Goal: Task Accomplishment & Management: Use online tool/utility

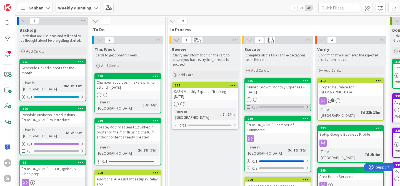
click at [307, 107] on div at bounding box center [306, 107] width 3 height 4
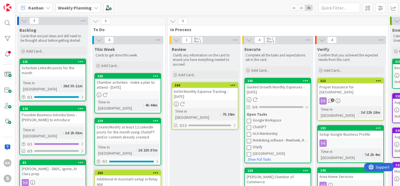
click at [248, 120] on icon at bounding box center [248, 120] width 4 height 4
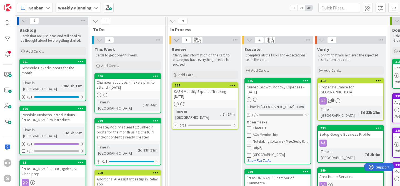
click at [249, 128] on icon at bounding box center [248, 128] width 4 height 4
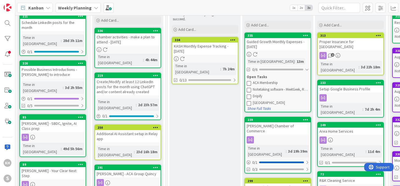
scroll to position [46, 0]
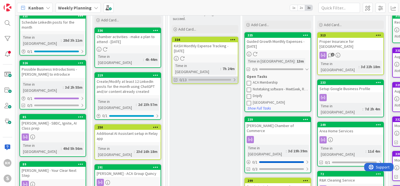
click at [235, 77] on div at bounding box center [234, 79] width 3 height 4
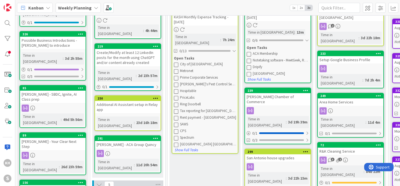
scroll to position [0, 0]
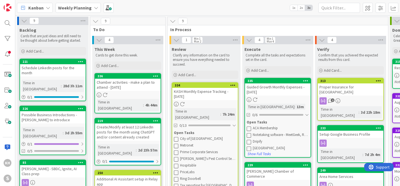
click at [268, 87] on div "Guided Growth Monthly Expenses - [DATE]" at bounding box center [277, 89] width 65 height 12
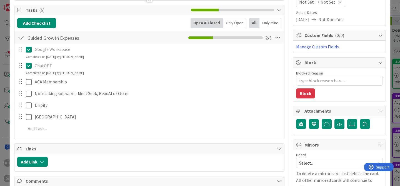
scroll to position [80, 0]
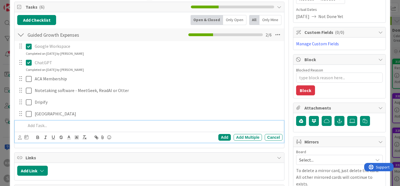
type textarea "x"
click at [38, 125] on p at bounding box center [153, 125] width 254 height 6
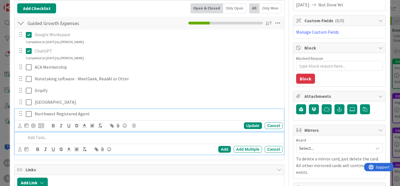
scroll to position [104, 0]
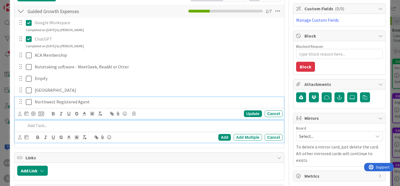
click at [89, 115] on div "Northwest Registered Agent Update Cancel" at bounding box center [149, 108] width 269 height 22
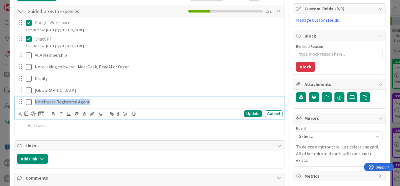
drag, startPoint x: 86, startPoint y: 102, endPoint x: 34, endPoint y: 101, distance: 51.9
click at [35, 101] on p "Northwest Registered Agent" at bounding box center [157, 102] width 245 height 6
copy p "Northwest Registered Agent"
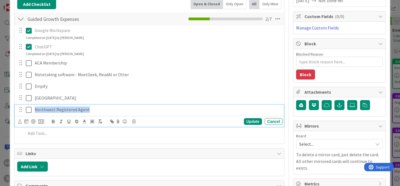
scroll to position [0, 0]
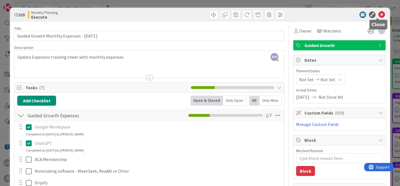
click at [378, 15] on icon at bounding box center [381, 14] width 7 height 7
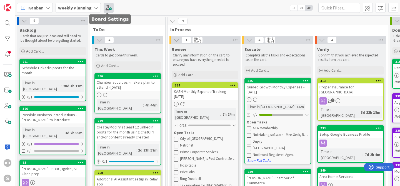
click at [109, 8] on span at bounding box center [108, 8] width 10 height 10
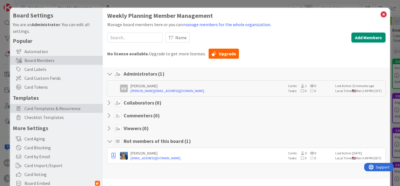
click at [60, 110] on span "Card Templates & Recurrence" at bounding box center [61, 108] width 75 height 7
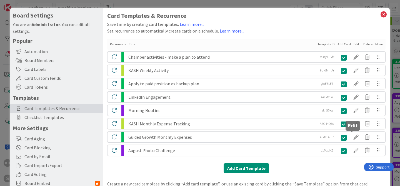
click at [353, 137] on div at bounding box center [355, 136] width 11 height 9
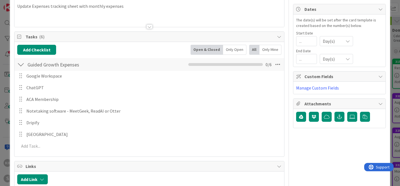
scroll to position [53, 0]
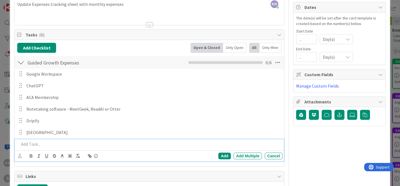
click at [55, 142] on p at bounding box center [149, 144] width 261 height 6
click at [218, 154] on div "Add" at bounding box center [224, 155] width 12 height 7
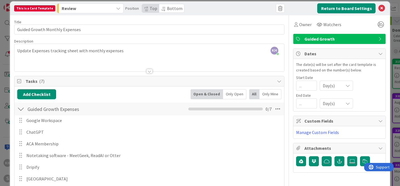
scroll to position [0, 0]
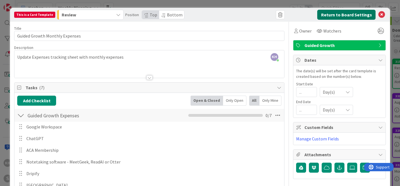
click at [354, 17] on button "Return to Board Settings" at bounding box center [346, 15] width 58 height 10
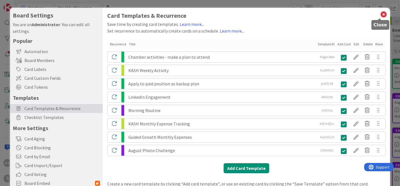
click at [380, 15] on icon at bounding box center [383, 15] width 7 height 8
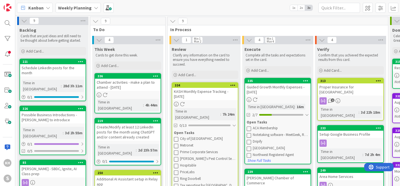
click at [249, 156] on icon at bounding box center [248, 155] width 4 height 4
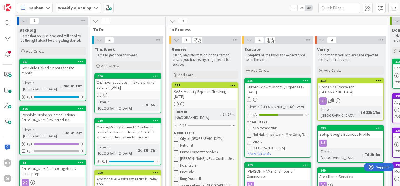
click at [248, 127] on icon at bounding box center [248, 128] width 4 height 4
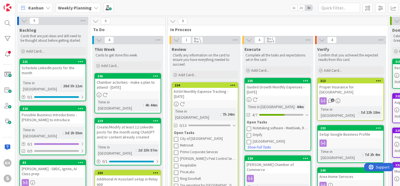
click at [248, 127] on icon at bounding box center [248, 128] width 4 height 4
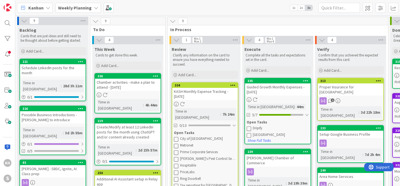
click at [248, 127] on icon at bounding box center [248, 128] width 4 height 4
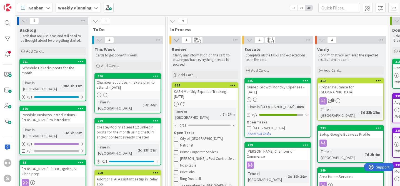
click at [248, 127] on icon at bounding box center [248, 128] width 4 height 4
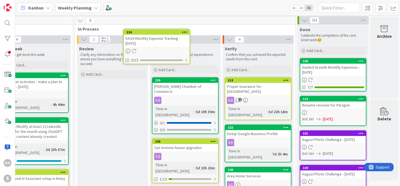
scroll to position [0, 95]
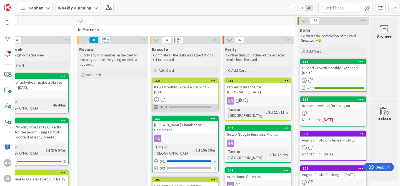
click at [213, 107] on div at bounding box center [214, 107] width 3 height 4
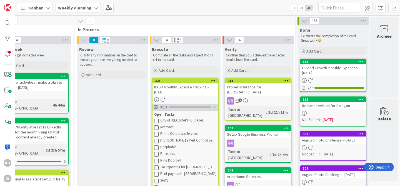
scroll to position [7, 95]
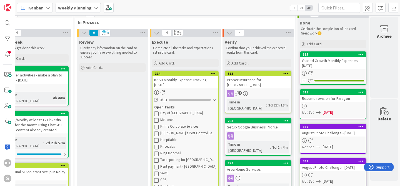
click at [155, 113] on icon at bounding box center [156, 113] width 4 height 4
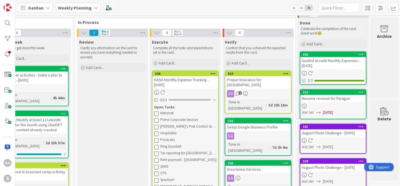
click at [154, 113] on icon at bounding box center [156, 113] width 4 height 4
click at [154, 121] on icon at bounding box center [156, 121] width 4 height 4
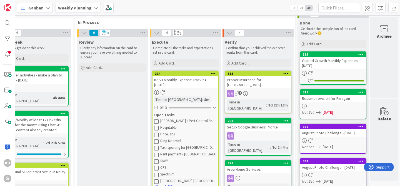
click at [154, 127] on icon at bounding box center [156, 127] width 4 height 4
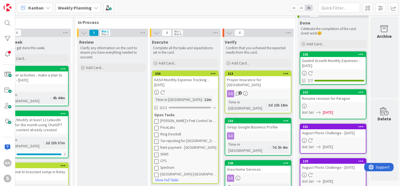
click at [154, 119] on icon at bounding box center [156, 121] width 4 height 4
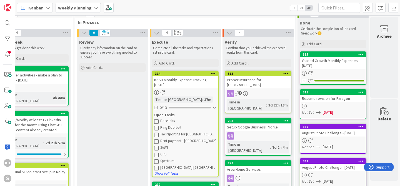
click at [154, 120] on icon at bounding box center [156, 121] width 4 height 4
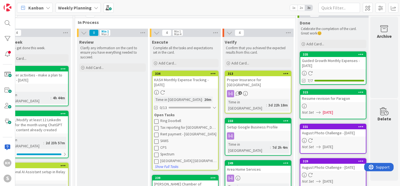
click at [154, 122] on icon at bounding box center [156, 121] width 4 height 4
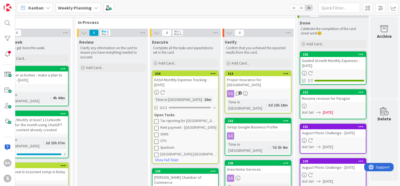
click at [183, 86] on div "KASH Monthly Expense Tracking - [DATE]" at bounding box center [184, 82] width 65 height 12
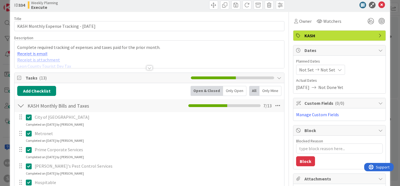
scroll to position [12, 0]
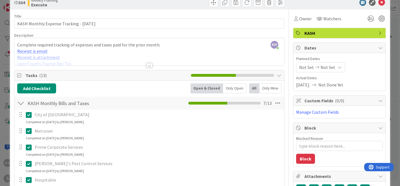
click at [147, 65] on div at bounding box center [149, 65] width 6 height 4
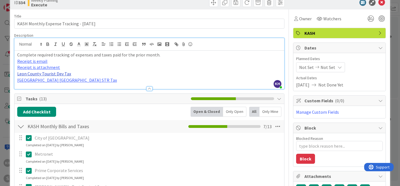
click at [50, 73] on link "Leon County Tourist Dev Tax" at bounding box center [44, 74] width 54 height 6
click at [51, 83] on link "[URL][DOMAIN_NAME]" at bounding box center [41, 84] width 38 height 7
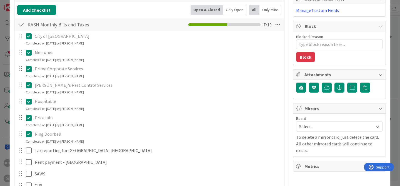
scroll to position [131, 0]
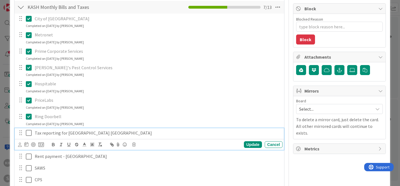
click at [29, 133] on icon at bounding box center [30, 132] width 8 height 7
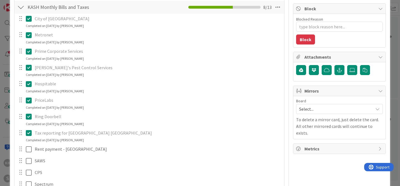
type textarea "x"
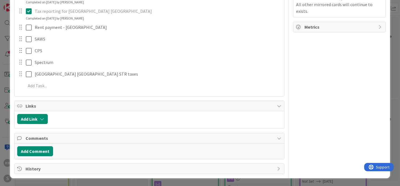
scroll to position [0, 0]
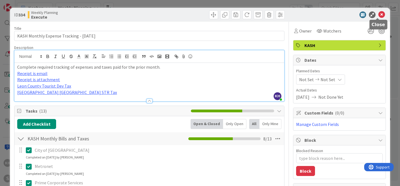
click at [378, 15] on icon at bounding box center [381, 14] width 7 height 7
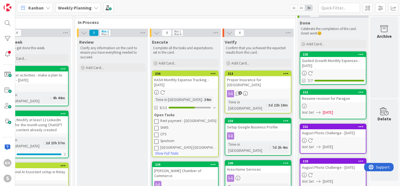
click at [154, 141] on icon at bounding box center [156, 141] width 4 height 4
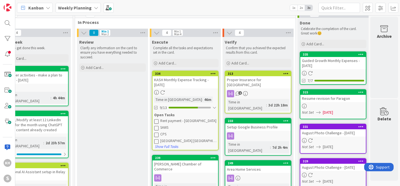
click at [154, 128] on icon at bounding box center [156, 127] width 4 height 4
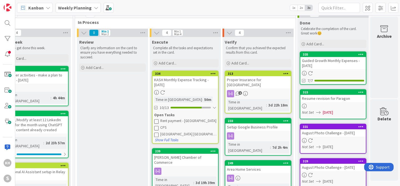
click at [154, 128] on icon at bounding box center [156, 127] width 4 height 4
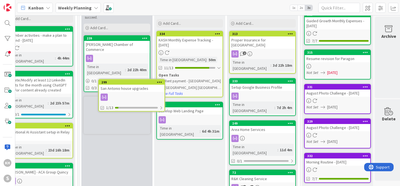
scroll to position [46, 88]
